Goal: Task Accomplishment & Management: Use online tool/utility

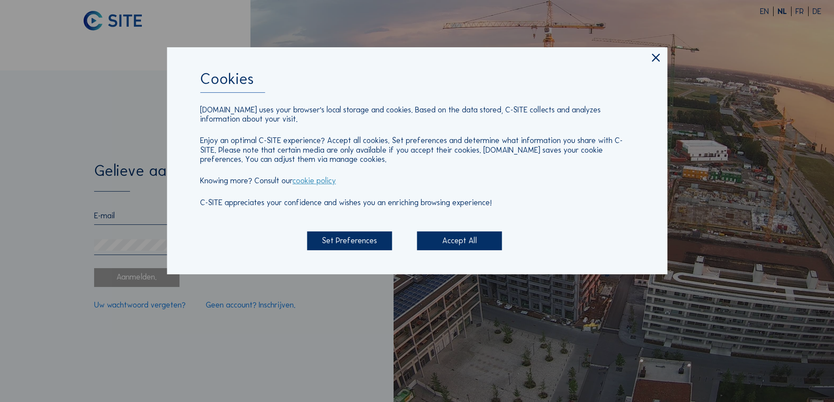
click at [654, 57] on icon at bounding box center [655, 58] width 13 height 14
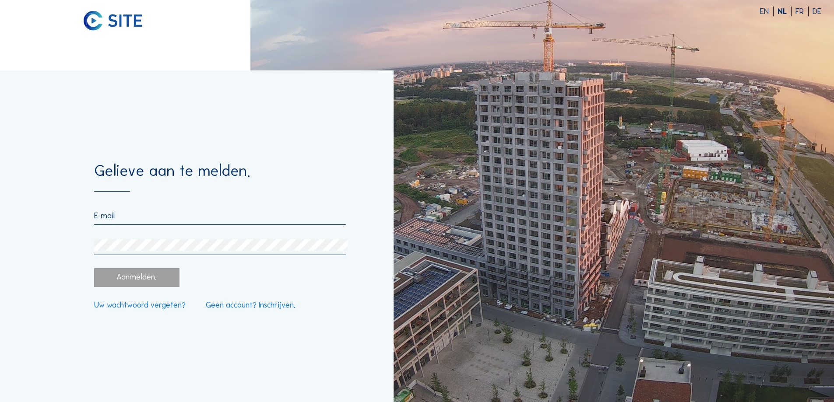
click at [123, 207] on form "Gelieve aan te melden. Aanmelden. Uw wachtwoord vergeten? Geen account? Inschri…" at bounding box center [219, 236] width 251 height 146
click at [130, 217] on input "email" at bounding box center [219, 216] width 251 height 10
type input "[EMAIL_ADDRESS][DOMAIN_NAME]"
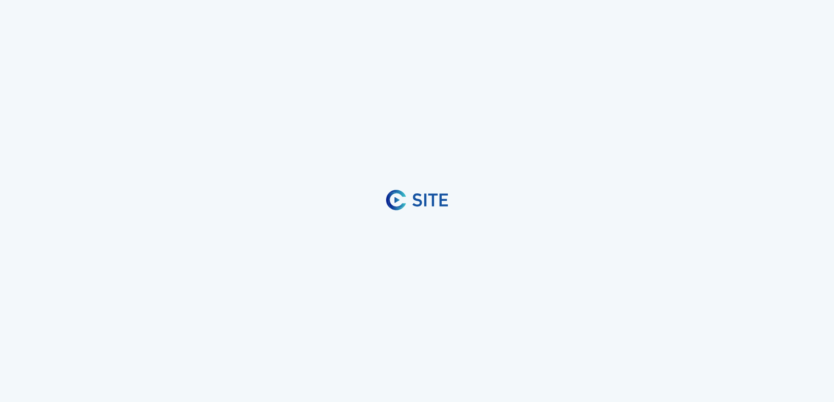
click at [510, 306] on div at bounding box center [417, 201] width 834 height 402
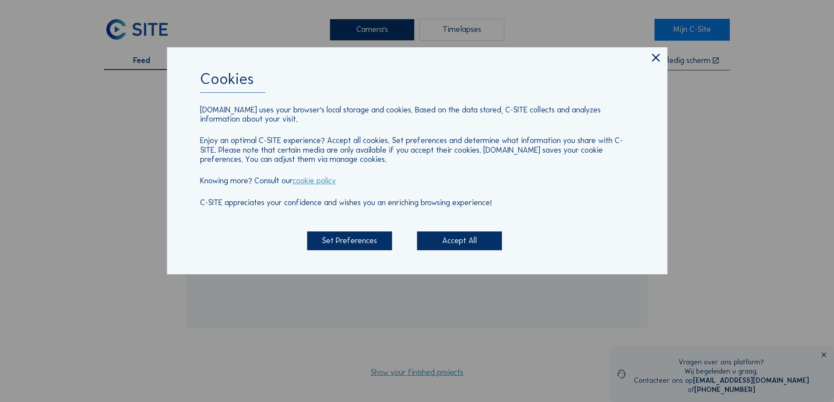
click at [444, 240] on div "Accept All" at bounding box center [459, 241] width 85 height 19
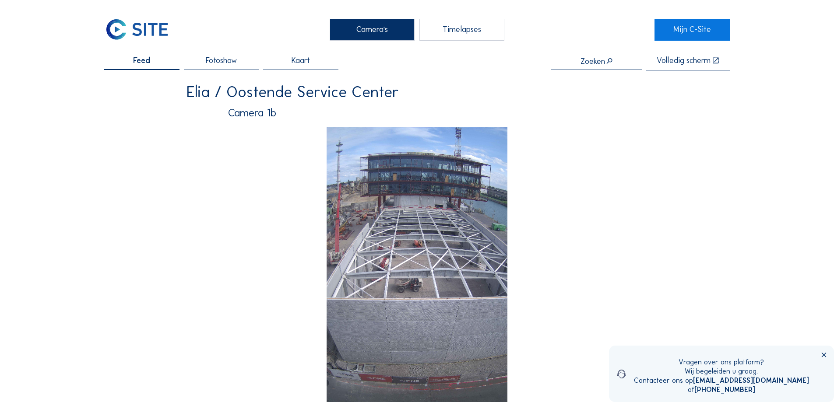
click at [442, 27] on div "Timelapses" at bounding box center [461, 30] width 85 height 22
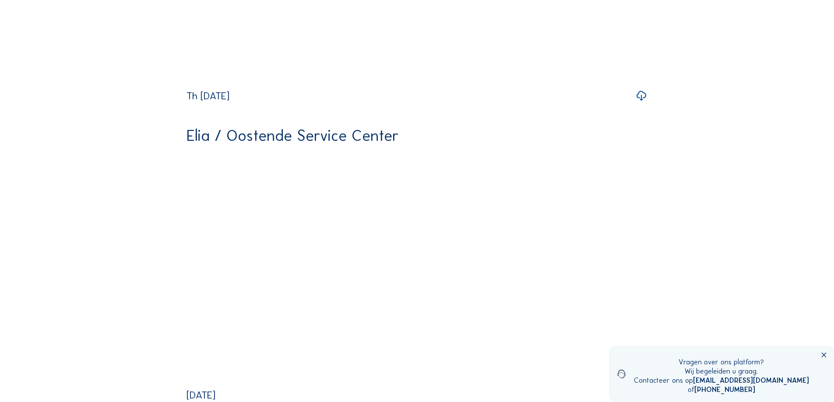
scroll to position [2057, 0]
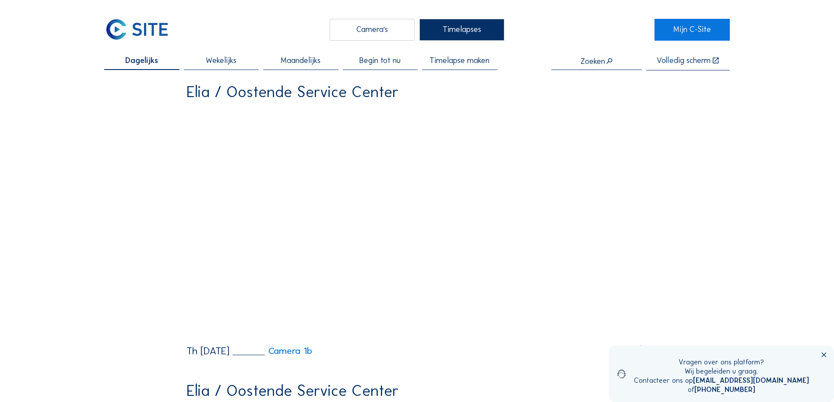
click at [293, 63] on span "Maandelijks" at bounding box center [301, 61] width 40 height 8
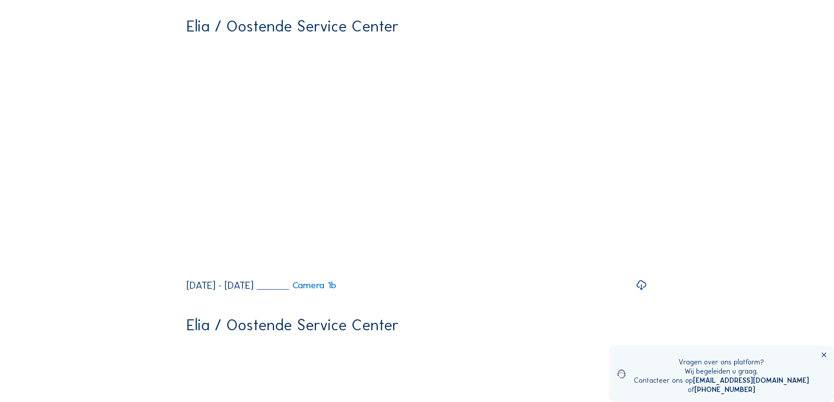
scroll to position [875, 0]
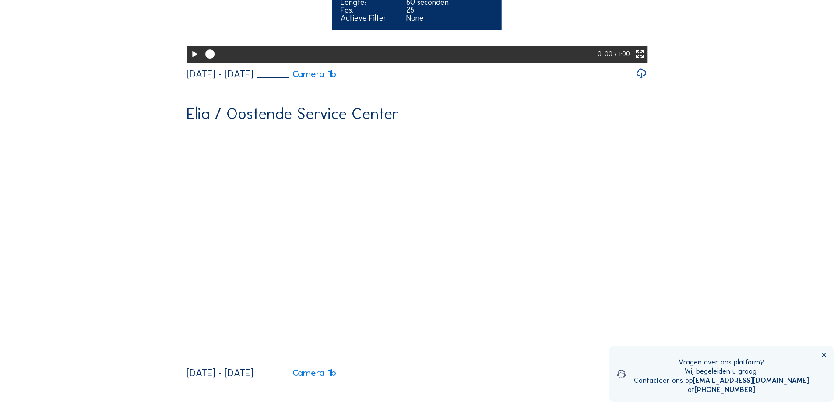
click at [190, 61] on icon at bounding box center [194, 55] width 11 height 14
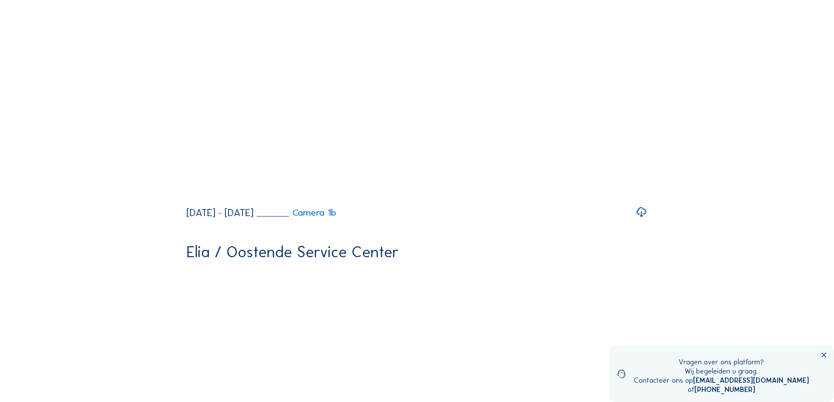
scroll to position [525, 0]
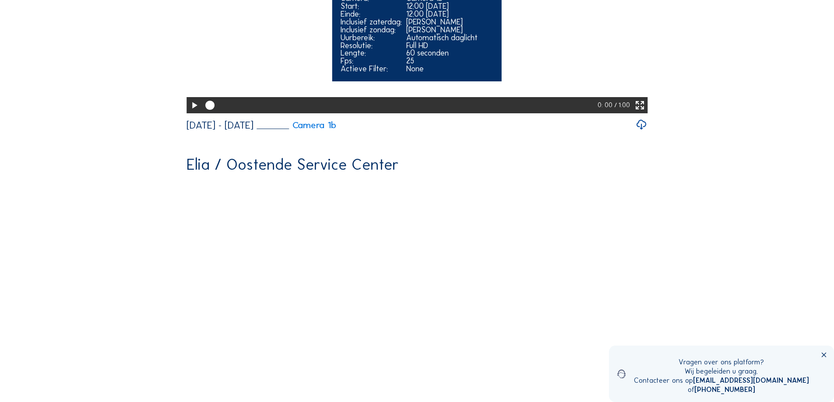
click at [193, 112] on icon at bounding box center [194, 106] width 11 height 14
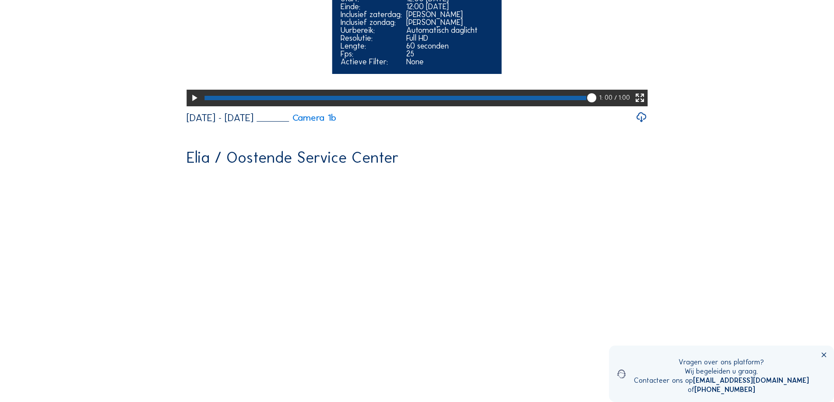
scroll to position [875, 0]
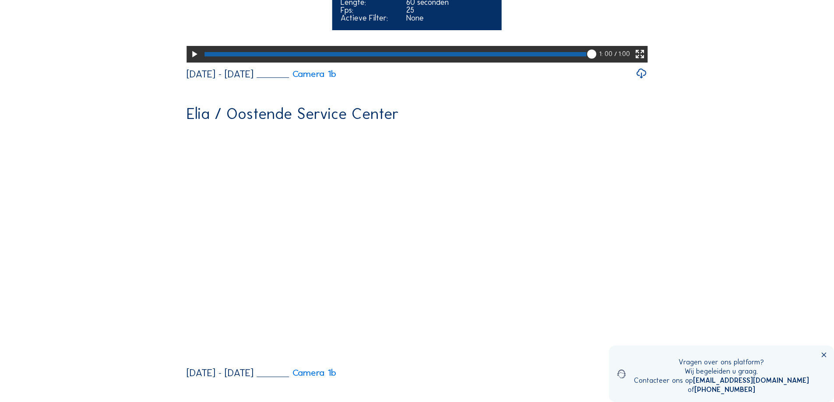
click at [193, 61] on icon at bounding box center [194, 55] width 11 height 14
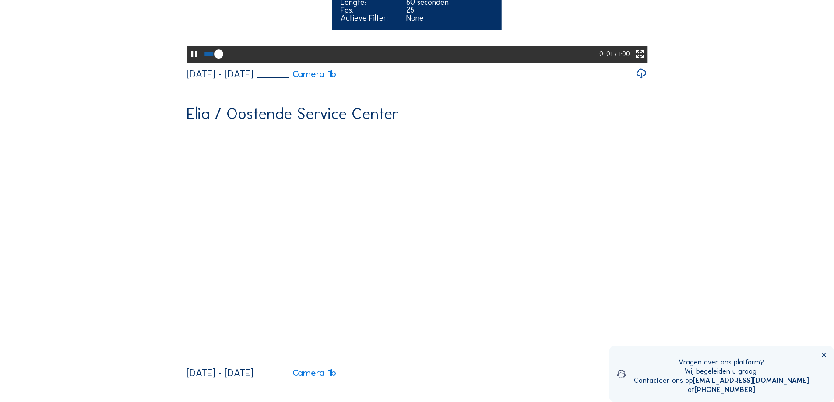
click at [575, 62] on div at bounding box center [400, 54] width 397 height 16
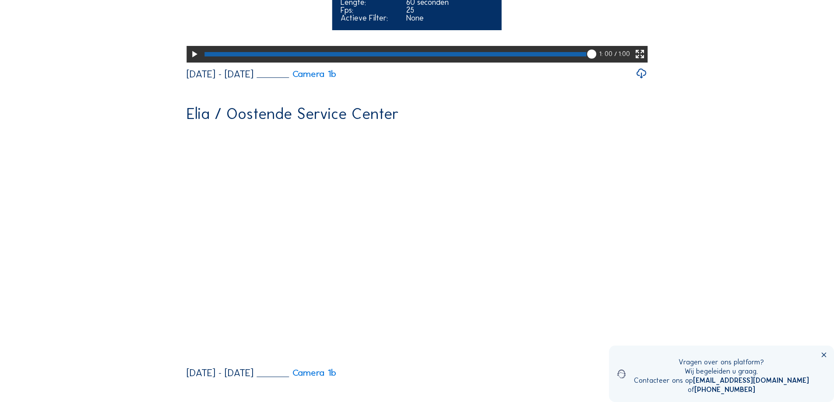
click at [207, 56] on div at bounding box center [395, 54] width 382 height 4
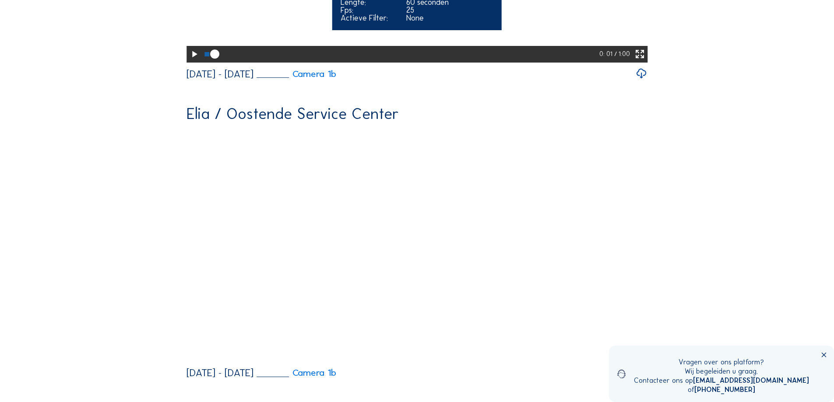
click at [190, 61] on icon at bounding box center [194, 55] width 11 height 14
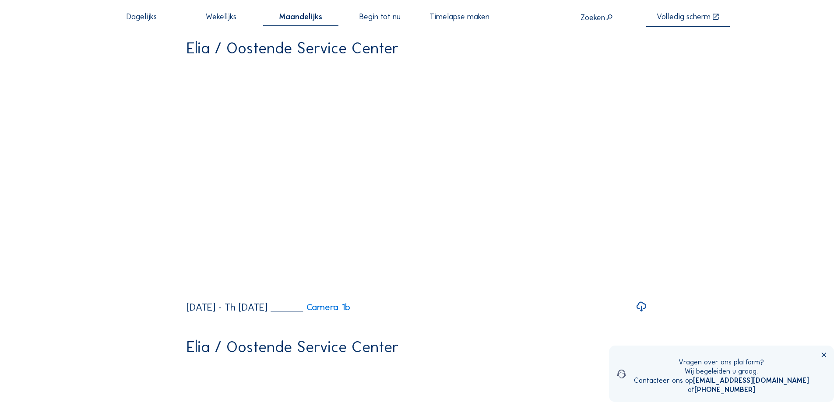
scroll to position [0, 0]
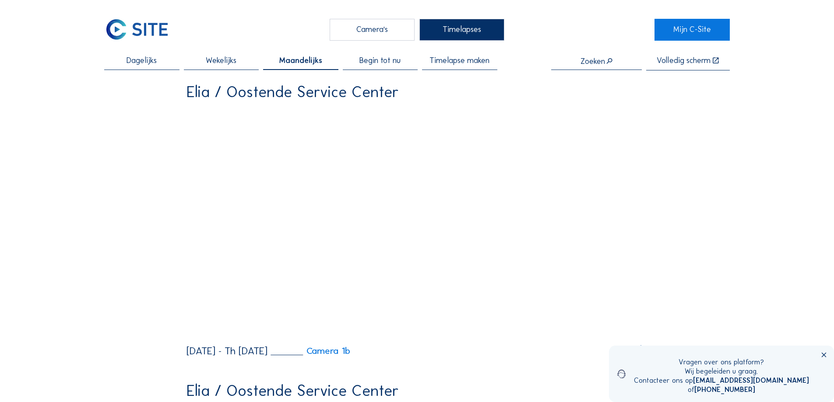
click at [458, 62] on span "Timelapse maken" at bounding box center [459, 61] width 60 height 8
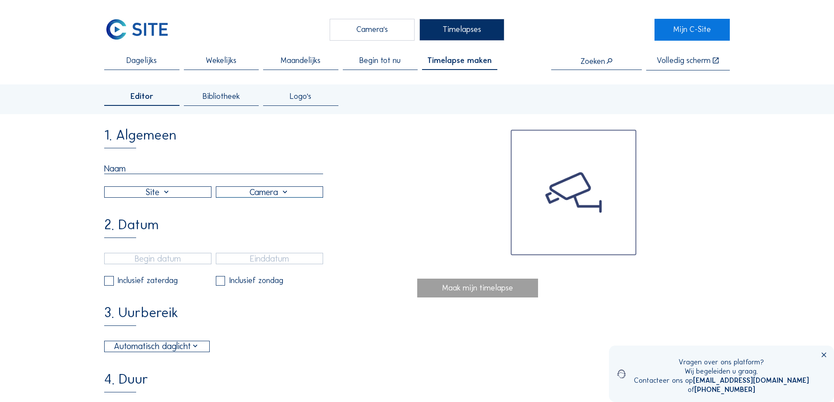
scroll to position [44, 0]
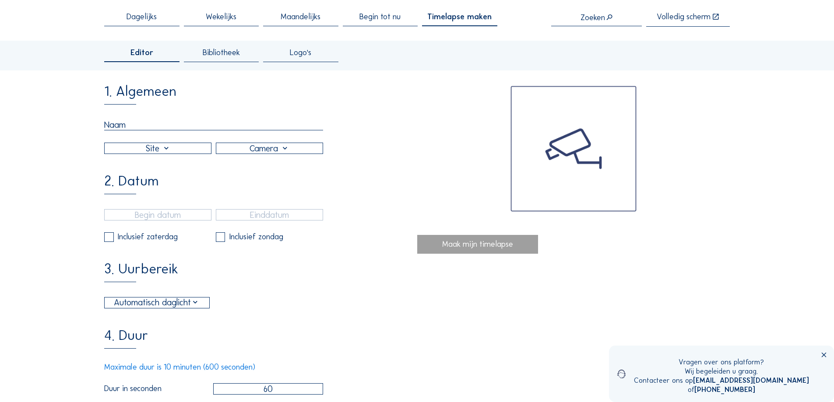
click at [149, 123] on input "text" at bounding box center [213, 124] width 219 height 11
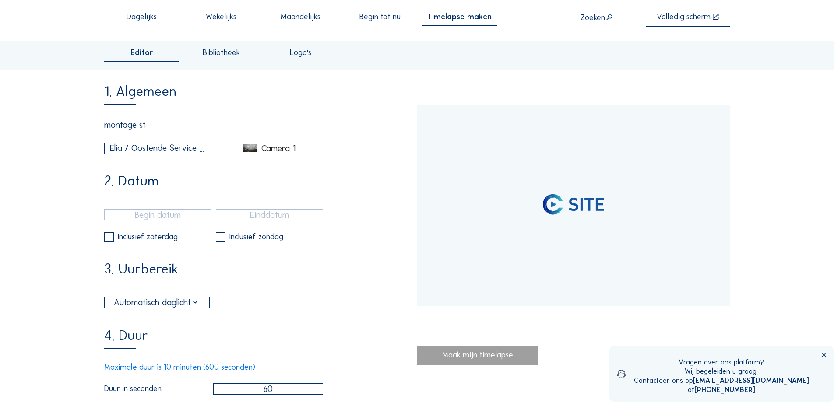
type input "montage sta"
type input "[DATE] 14:45"
type input "[DATE] 10:15"
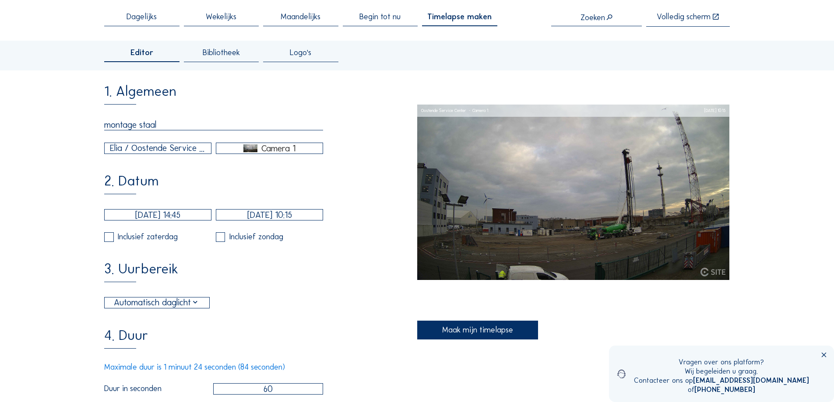
type input "montage staal"
click at [239, 148] on div "Camera 1" at bounding box center [269, 148] width 106 height 8
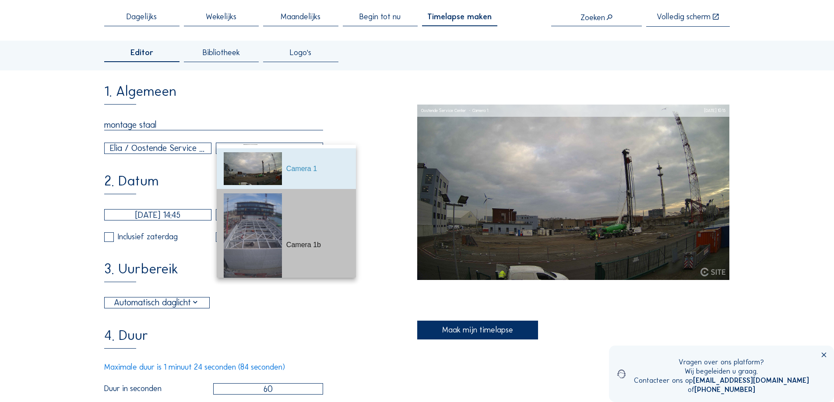
click at [288, 239] on div "Camera 1b" at bounding box center [286, 245] width 125 height 112
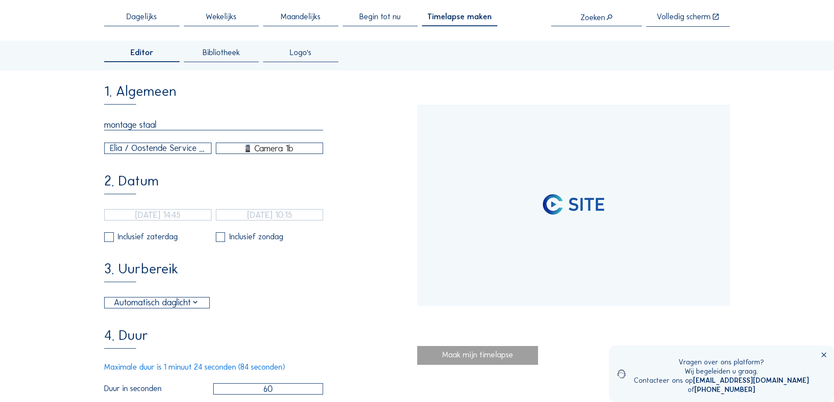
scroll to position [0, 0]
type input "[DATE] 12:29"
type input "[DATE] 16:11"
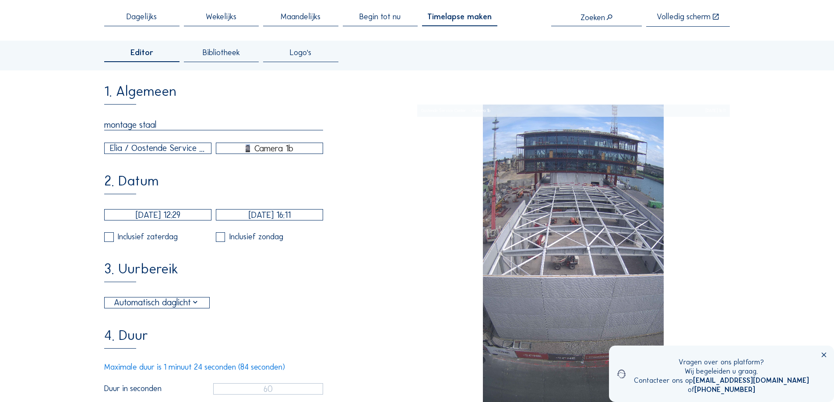
click at [139, 216] on input "[DATE] 12:29" at bounding box center [157, 214] width 107 height 11
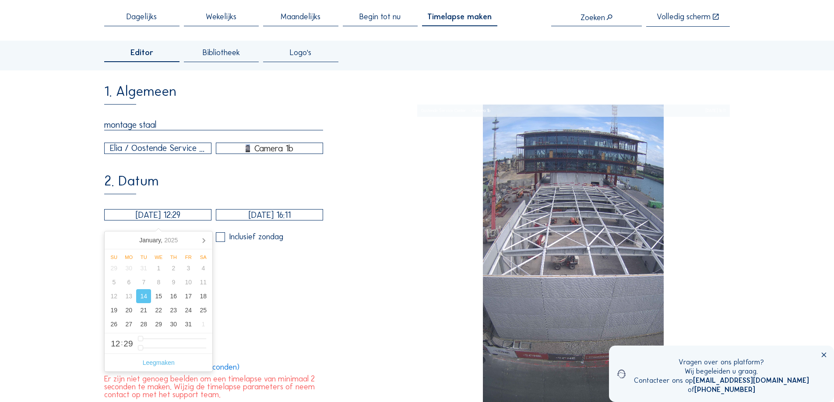
type input "60"
click at [206, 238] on icon at bounding box center [204, 240] width 14 height 14
click at [211, 238] on nav "[DATE]" at bounding box center [159, 241] width 108 height 18
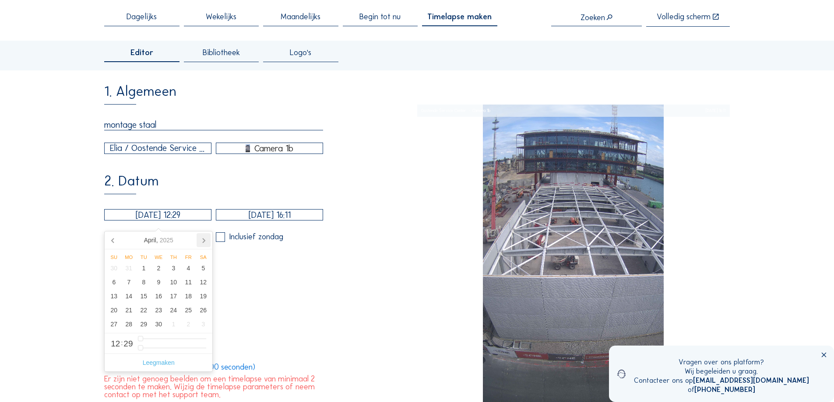
click at [209, 238] on icon at bounding box center [204, 240] width 14 height 14
click at [176, 271] on div "1" at bounding box center [173, 268] width 15 height 14
type input "[DATE] 12:29"
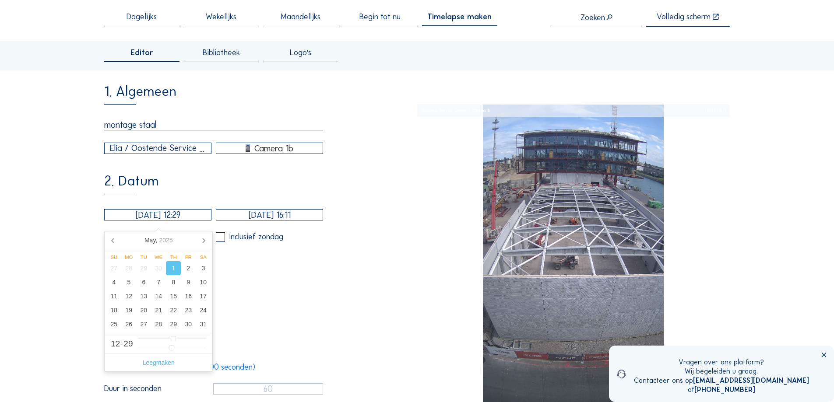
click at [284, 218] on input "[DATE] 16:11" at bounding box center [269, 214] width 107 height 11
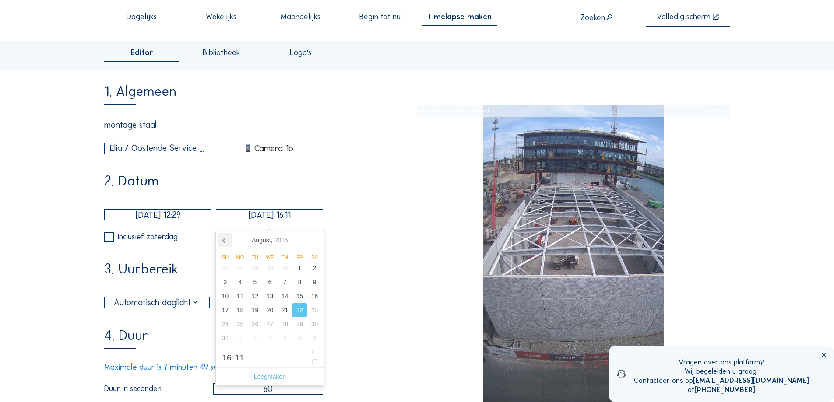
click at [229, 241] on icon at bounding box center [225, 240] width 14 height 14
click at [310, 325] on div "31" at bounding box center [314, 324] width 15 height 14
type input "[DATE] 16:11"
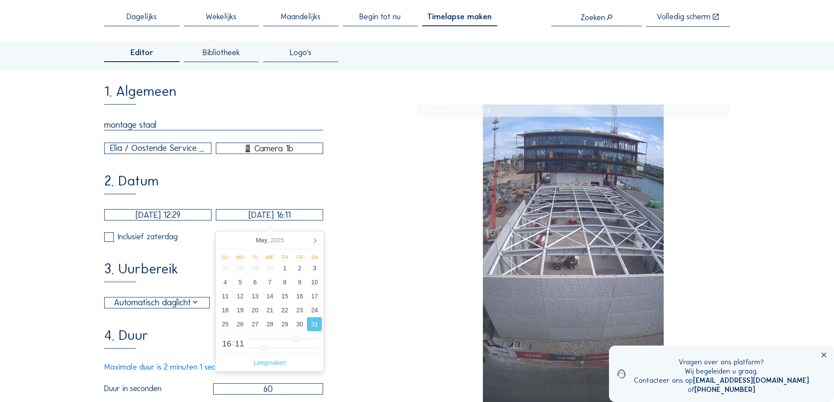
click at [380, 255] on div "1. Algemeen montage [PERSON_NAME] / Oostende Service Center Camera 1b 2. Datum …" at bounding box center [260, 323] width 313 height 478
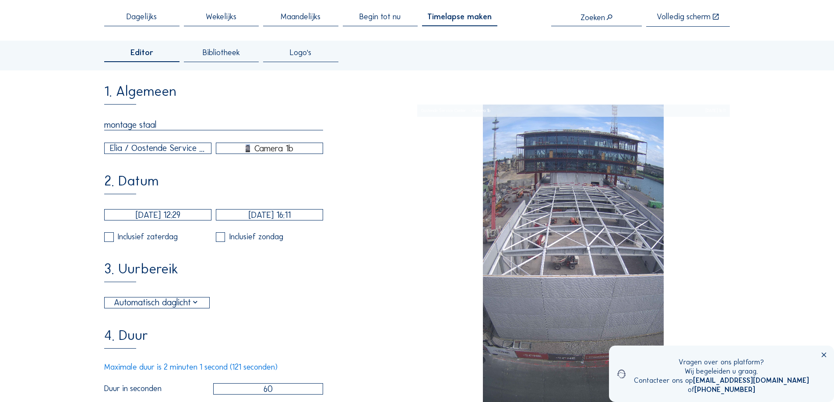
scroll to position [131, 0]
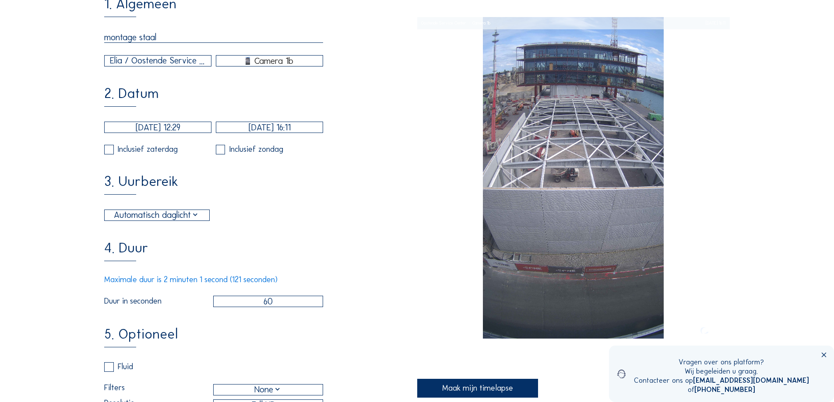
click at [144, 154] on div "Inclusief zaterdag" at bounding box center [148, 150] width 60 height 8
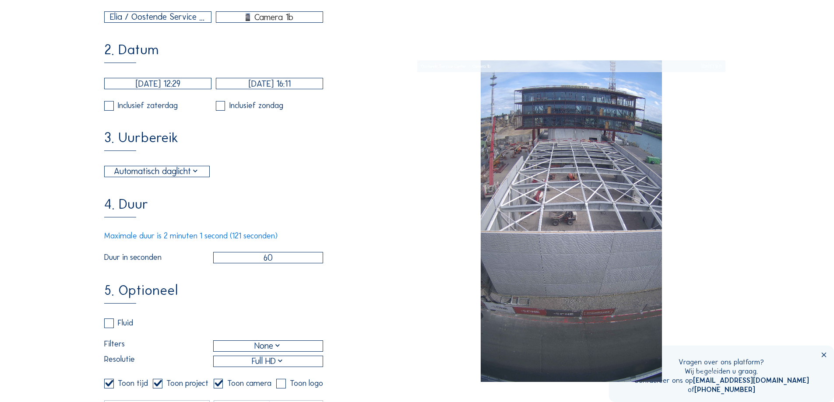
click at [261, 264] on input "60" at bounding box center [268, 257] width 110 height 11
drag, startPoint x: 259, startPoint y: 268, endPoint x: 313, endPoint y: 267, distance: 54.7
click at [313, 264] on input "60" at bounding box center [268, 257] width 110 height 11
type input "30"
click at [351, 211] on div "4. Duur Maximale duur is 2 minuten 1 second (121 seconden) Duur in seconden 30" at bounding box center [260, 230] width 313 height 67
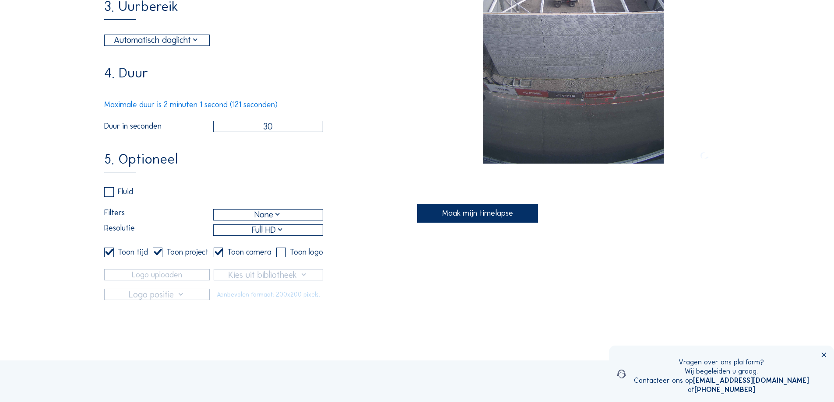
scroll to position [263, 0]
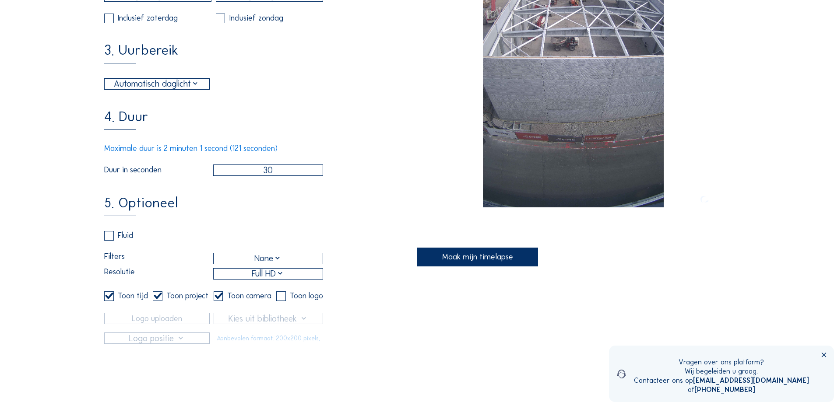
click at [492, 260] on div "Maak mijn timelapse" at bounding box center [477, 257] width 121 height 19
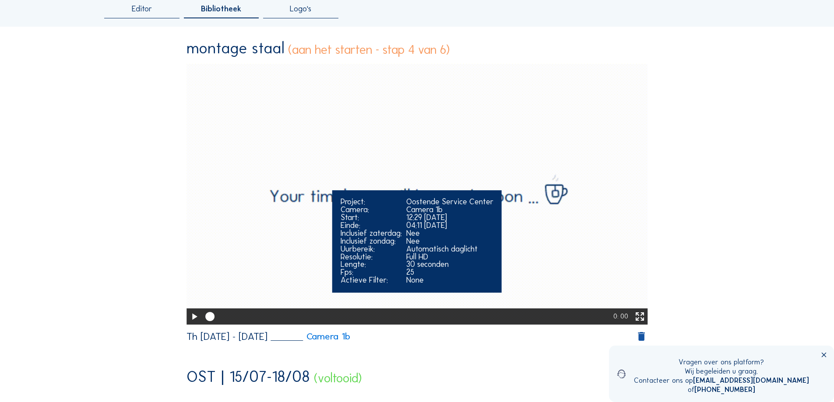
scroll to position [0, 0]
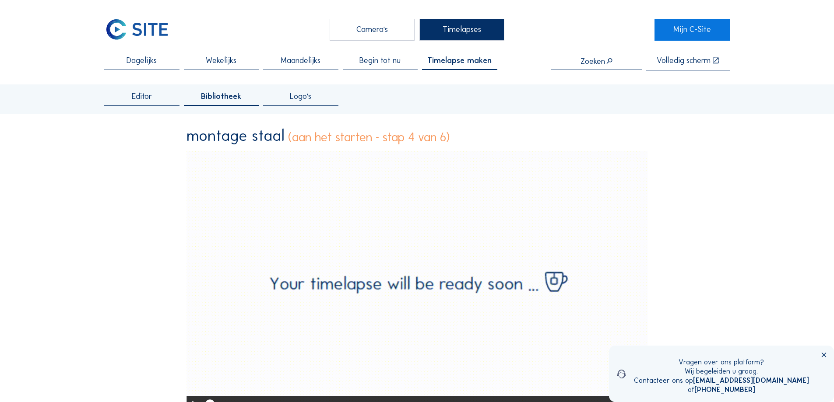
click at [447, 30] on div "Timelapses" at bounding box center [461, 30] width 85 height 22
click at [221, 99] on span "Bibliotheek" at bounding box center [221, 97] width 40 height 8
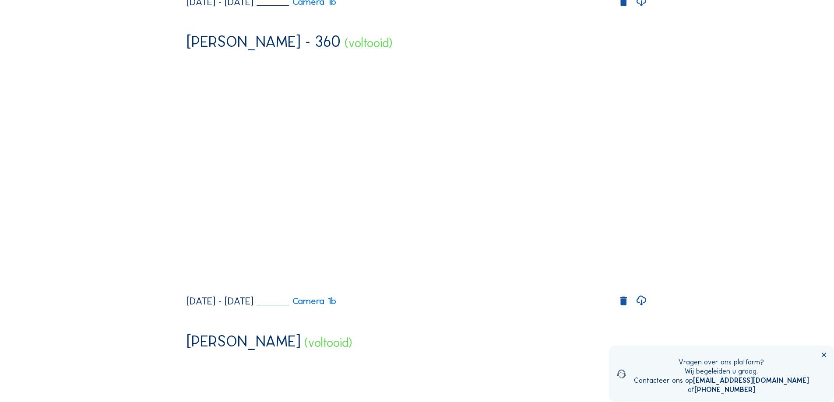
scroll to position [1663, 0]
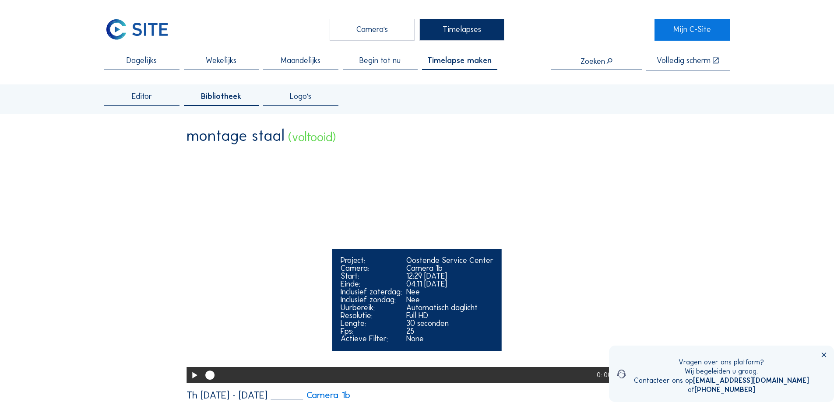
scroll to position [88, 0]
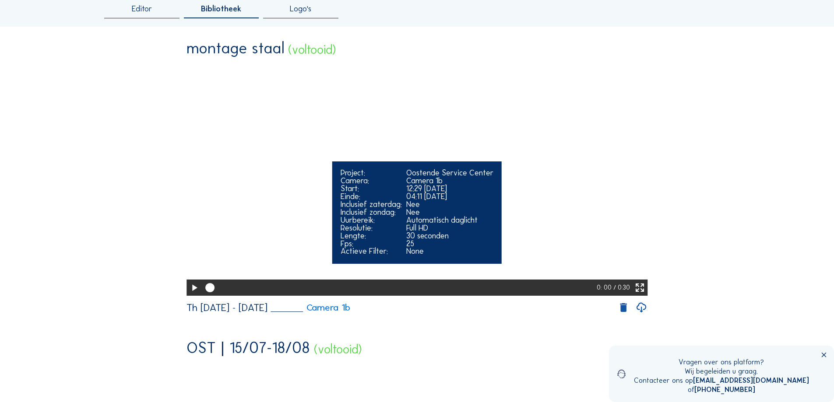
click at [196, 295] on icon at bounding box center [194, 288] width 11 height 14
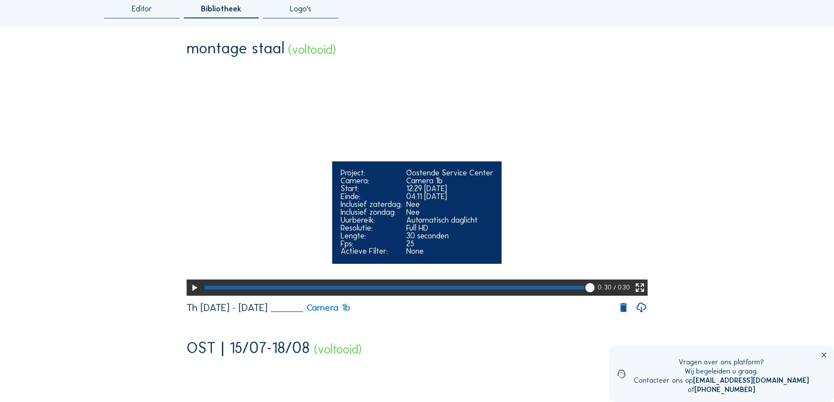
scroll to position [175, 0]
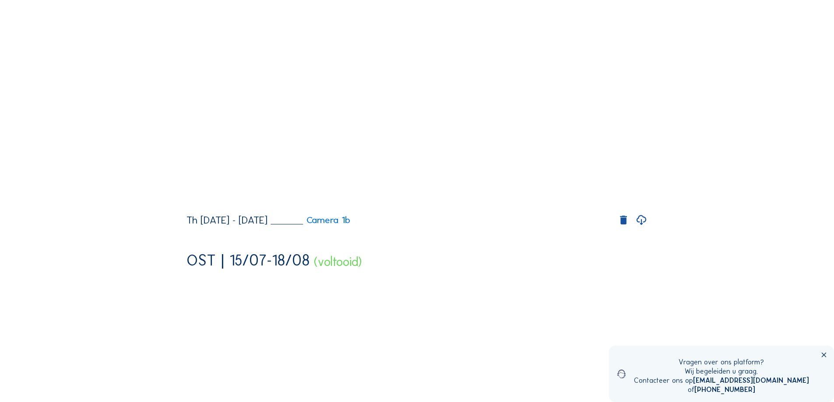
click at [642, 228] on icon at bounding box center [642, 220] width 12 height 14
